Goal: Find specific page/section: Find specific page/section

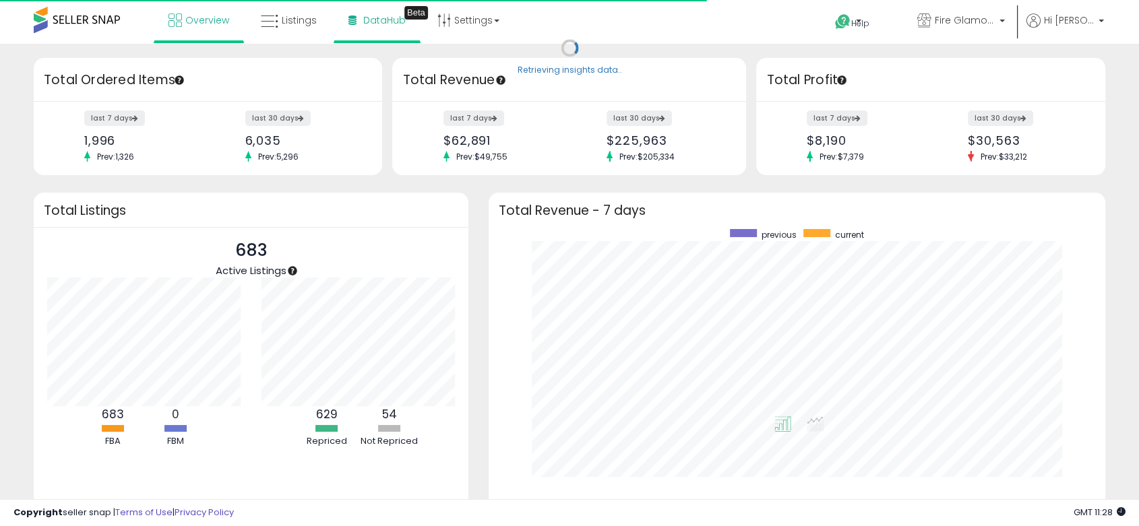
scroll to position [255, 589]
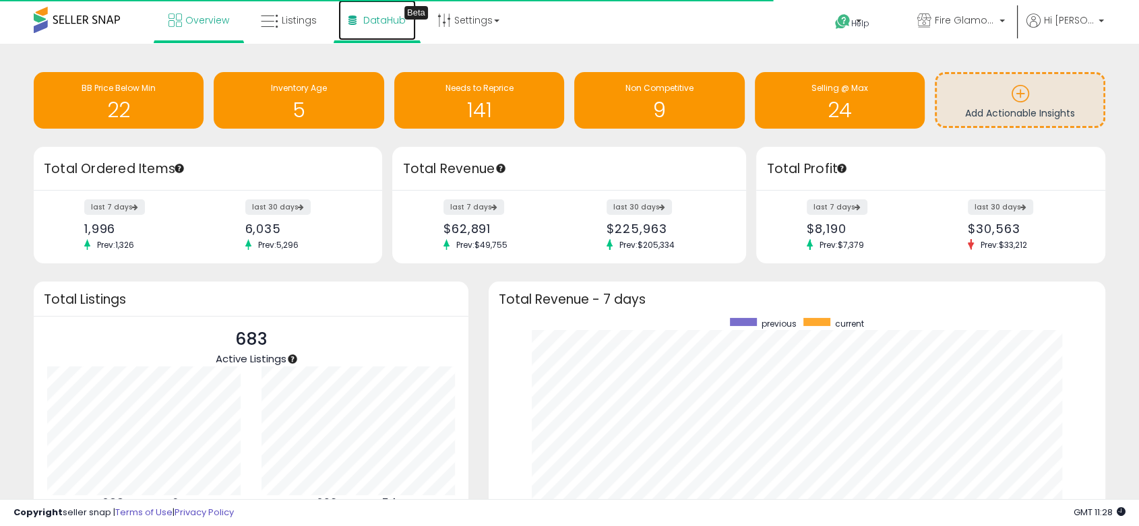
click at [396, 21] on span "DataHub" at bounding box center [384, 19] width 42 height 13
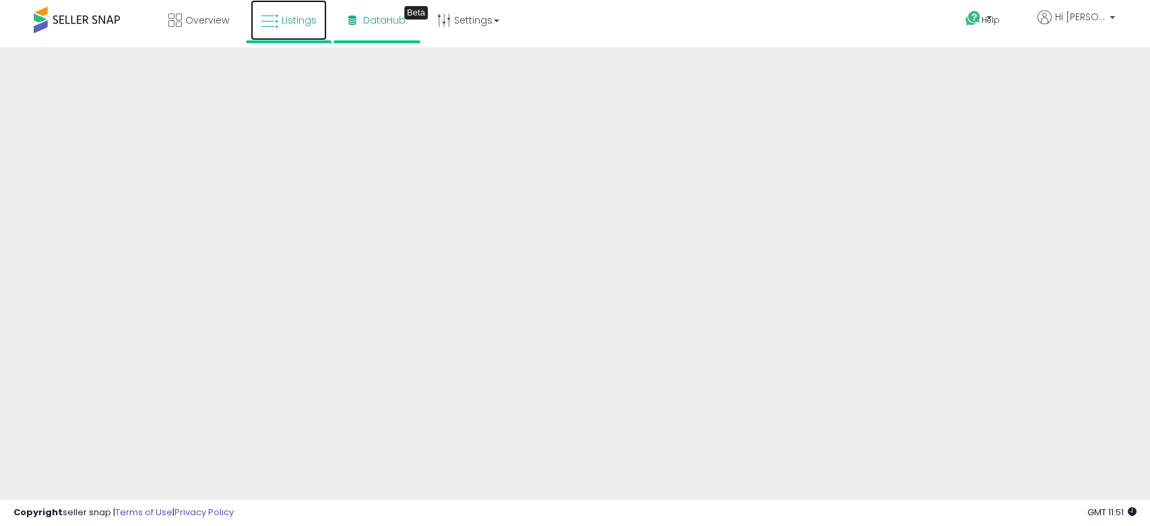
click at [299, 18] on span "Listings" at bounding box center [299, 19] width 35 height 13
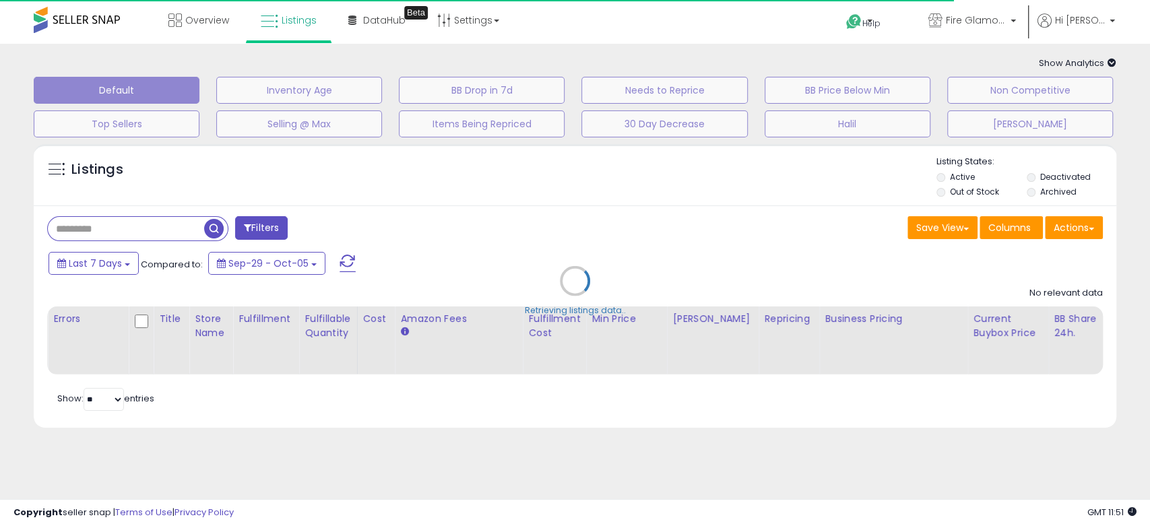
click at [168, 229] on div "Retrieving listings data.." at bounding box center [575, 290] width 1103 height 307
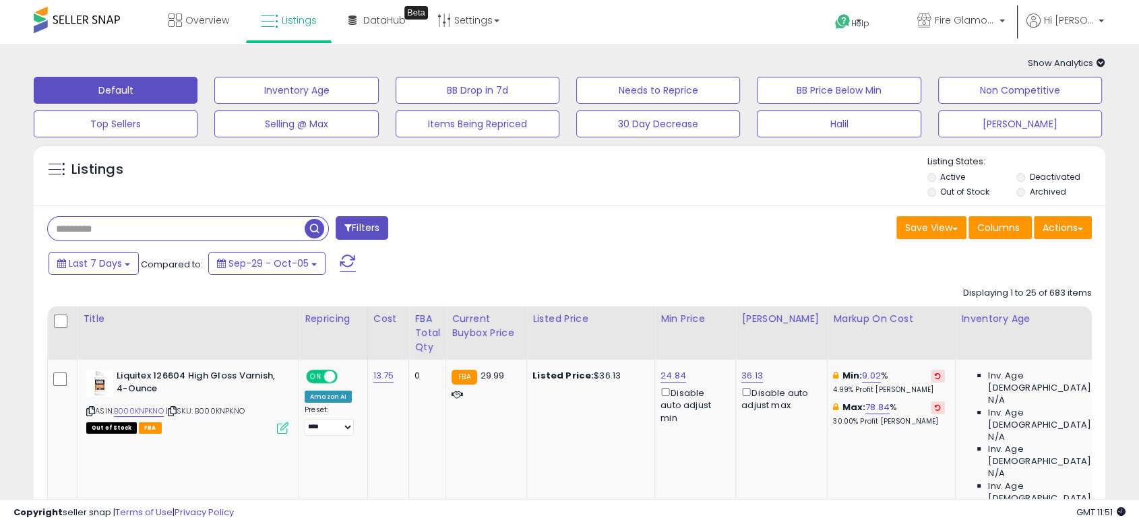
click at [174, 230] on input "text" at bounding box center [176, 229] width 257 height 24
paste input "**********"
type input "**********"
click at [356, 221] on button "Filters" at bounding box center [362, 228] width 53 height 24
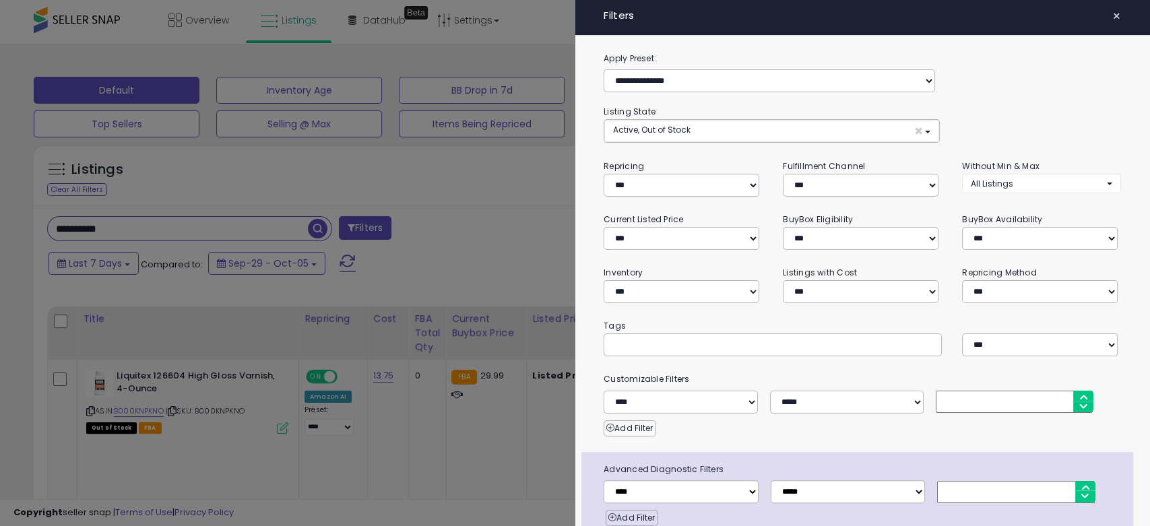
drag, startPoint x: 1113, startPoint y: 7, endPoint x: 1100, endPoint y: 14, distance: 14.8
click at [1107, 12] on button "×" at bounding box center [1117, 16] width 20 height 19
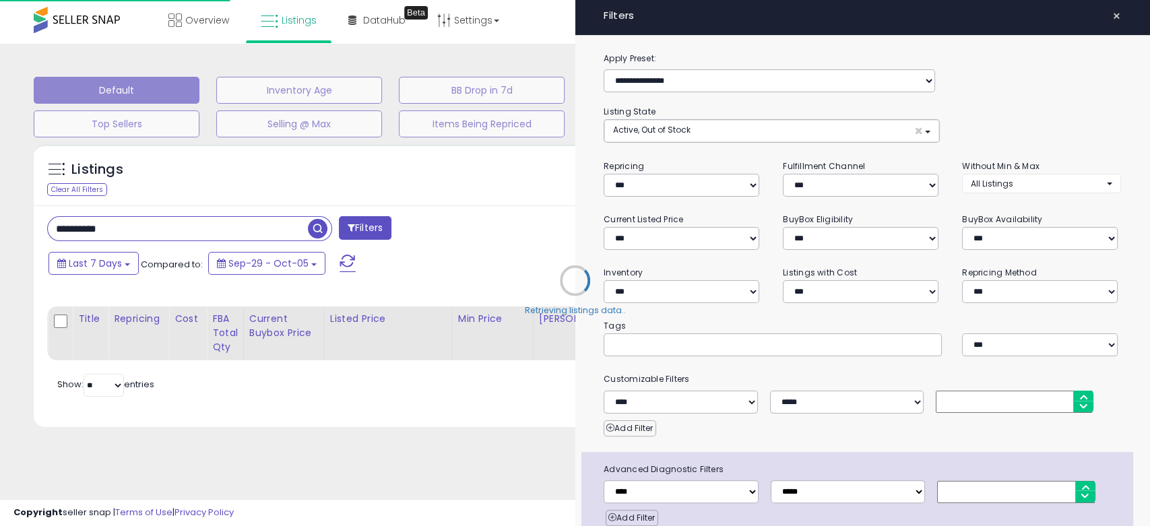
click at [1107, 14] on button "×" at bounding box center [1117, 16] width 20 height 19
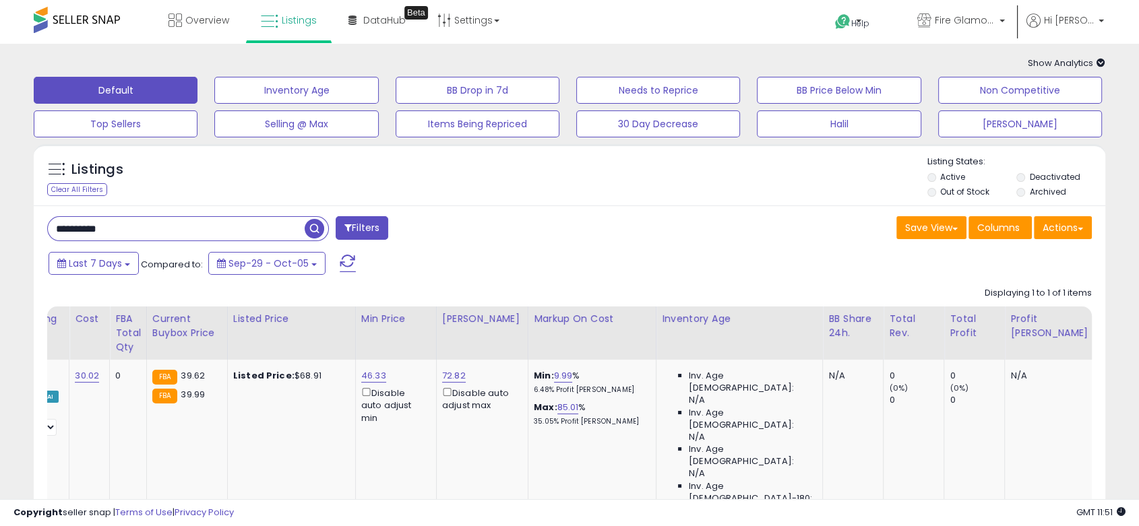
scroll to position [0, 294]
click at [394, 20] on span "DataHub" at bounding box center [384, 19] width 42 height 13
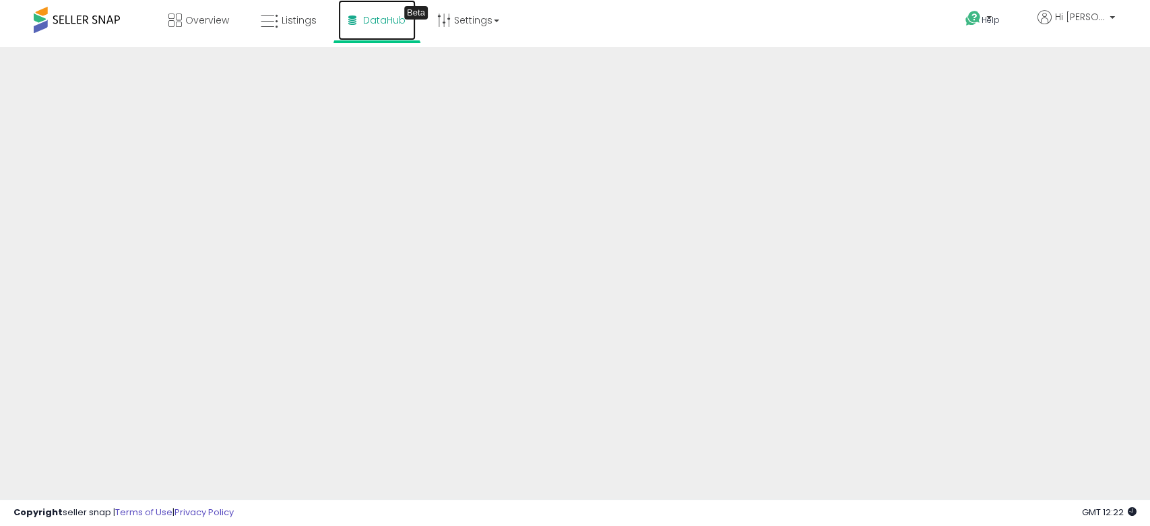
click at [381, 18] on span "DataHub" at bounding box center [384, 19] width 42 height 13
